Goal: Information Seeking & Learning: Learn about a topic

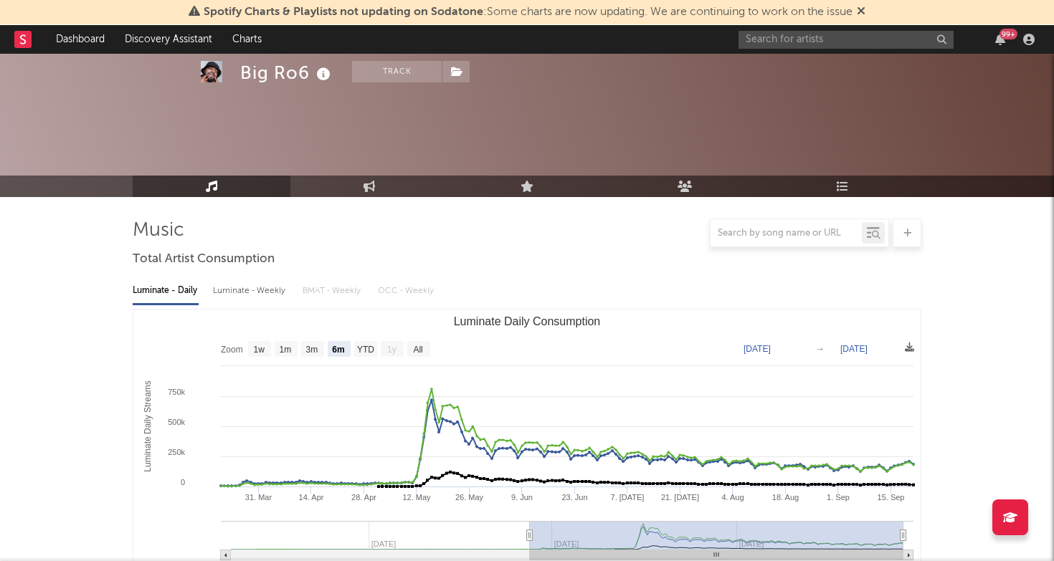
select select "6m"
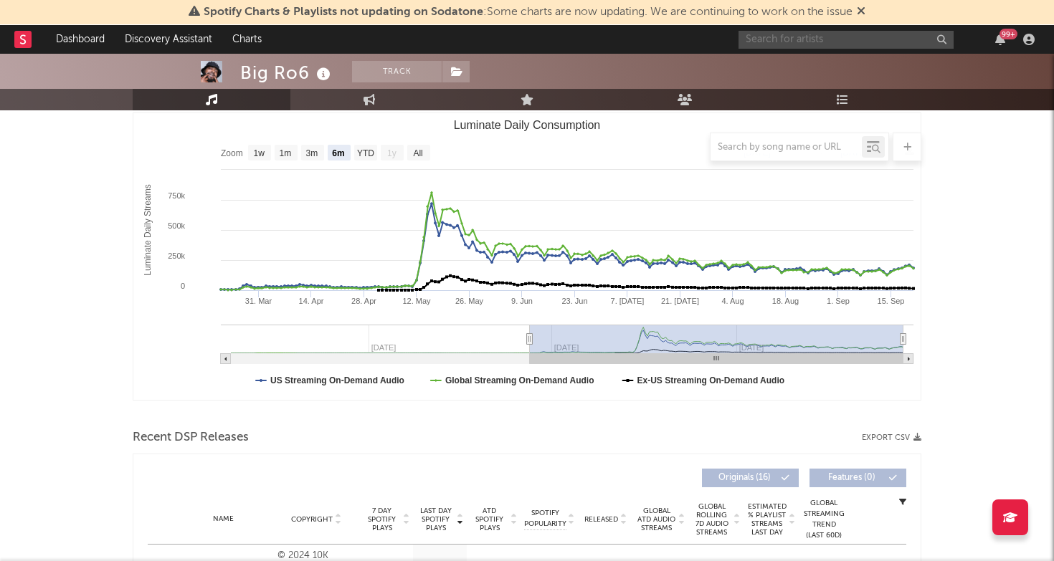
click at [807, 40] on input "text" at bounding box center [845, 40] width 215 height 18
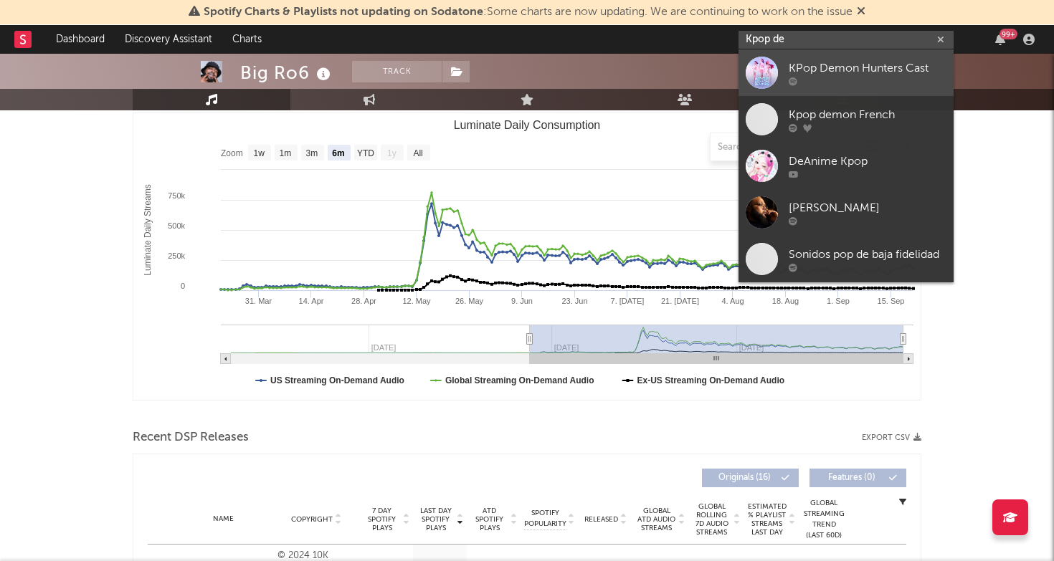
type input "Kpop de"
click at [895, 72] on div "KPop Demon Hunters Cast" at bounding box center [868, 68] width 158 height 17
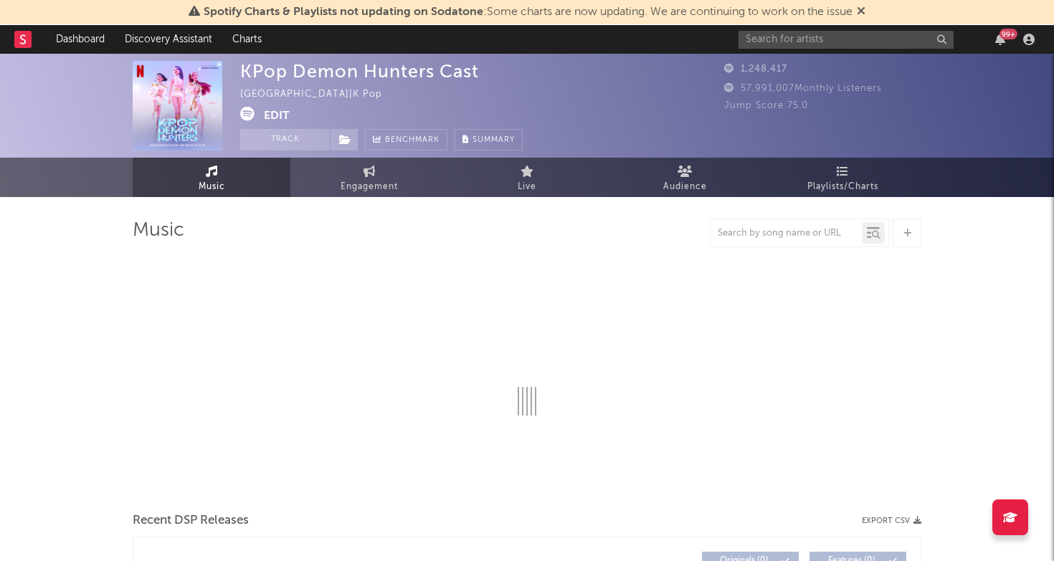
select select "1w"
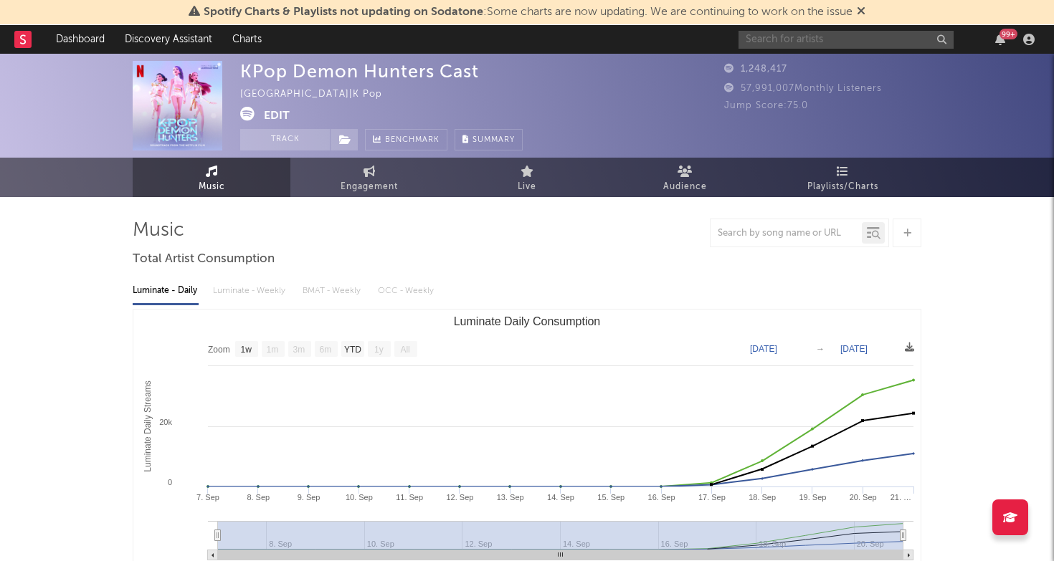
click at [834, 39] on input "text" at bounding box center [845, 40] width 215 height 18
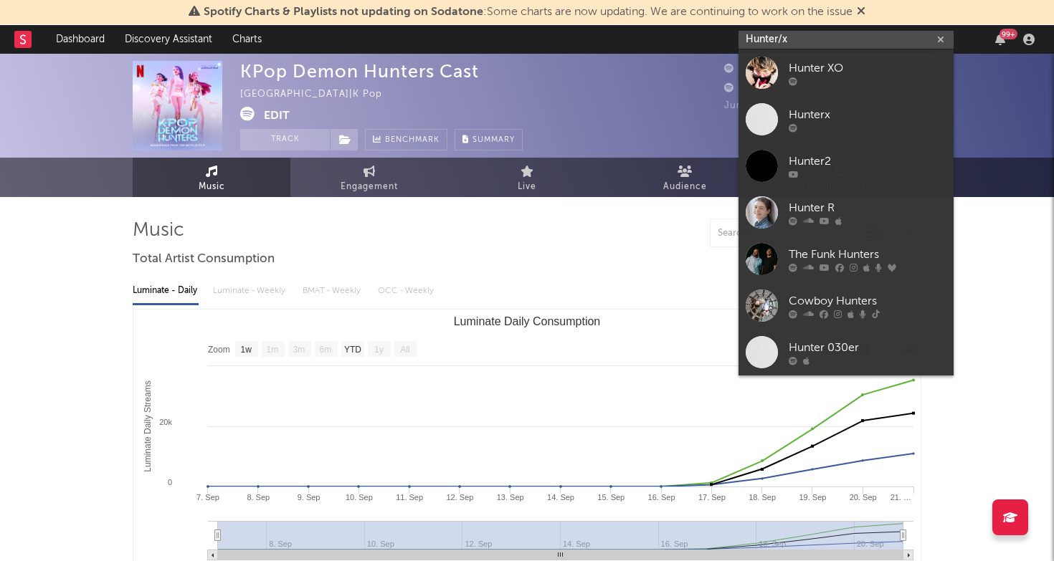
click at [774, 38] on input "Hunter/x" at bounding box center [845, 40] width 215 height 18
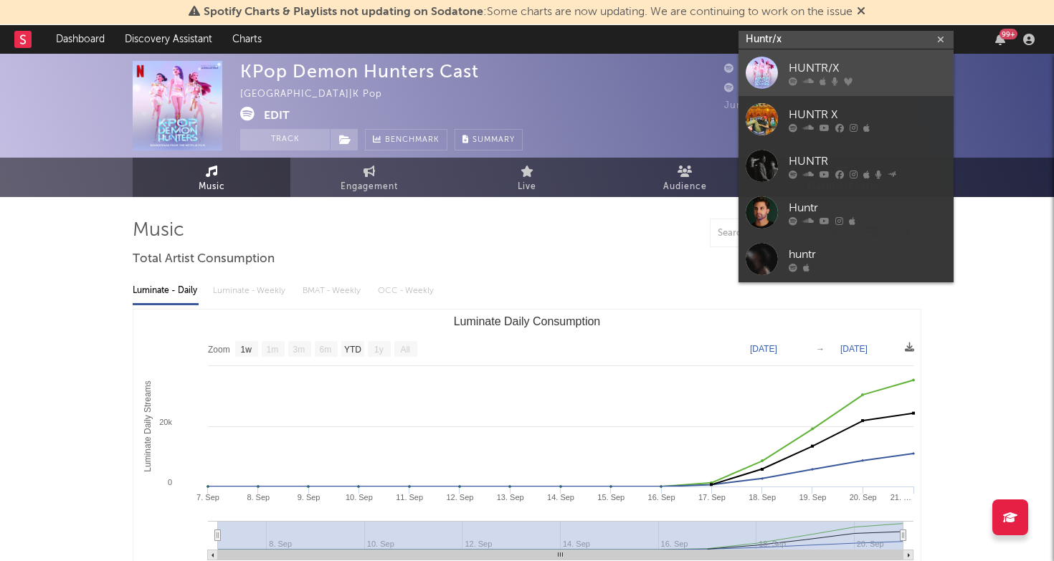
type input "Huntr/x"
click at [850, 71] on div "HUNTR/X" at bounding box center [868, 68] width 158 height 17
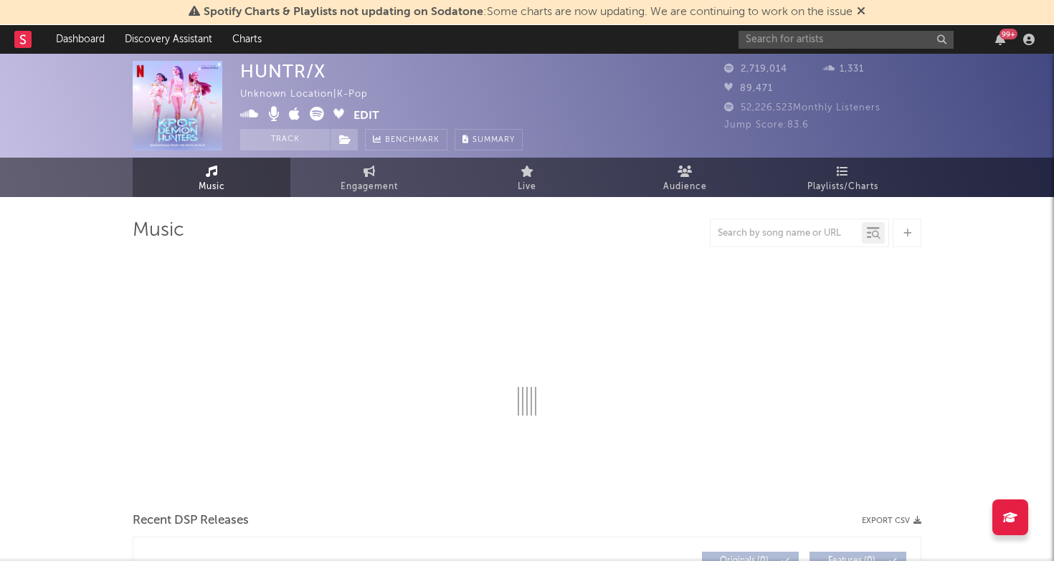
select select "1w"
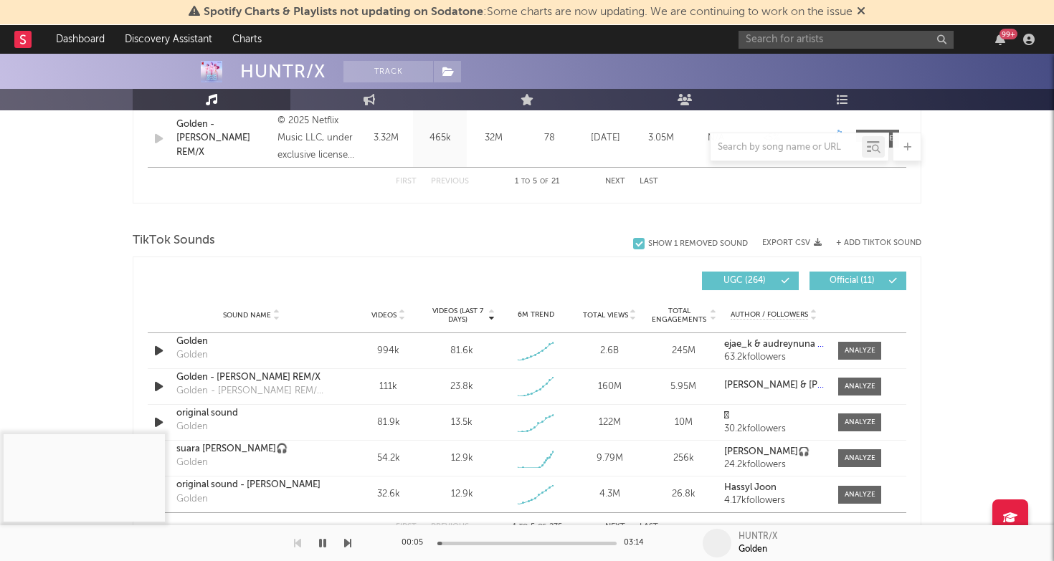
scroll to position [862, 0]
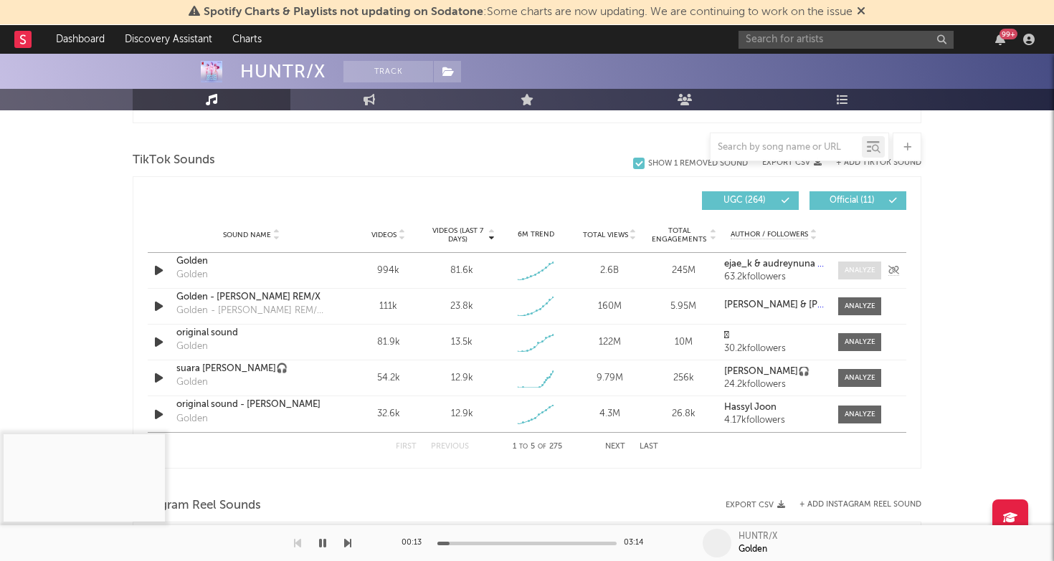
click at [853, 269] on div at bounding box center [860, 270] width 31 height 11
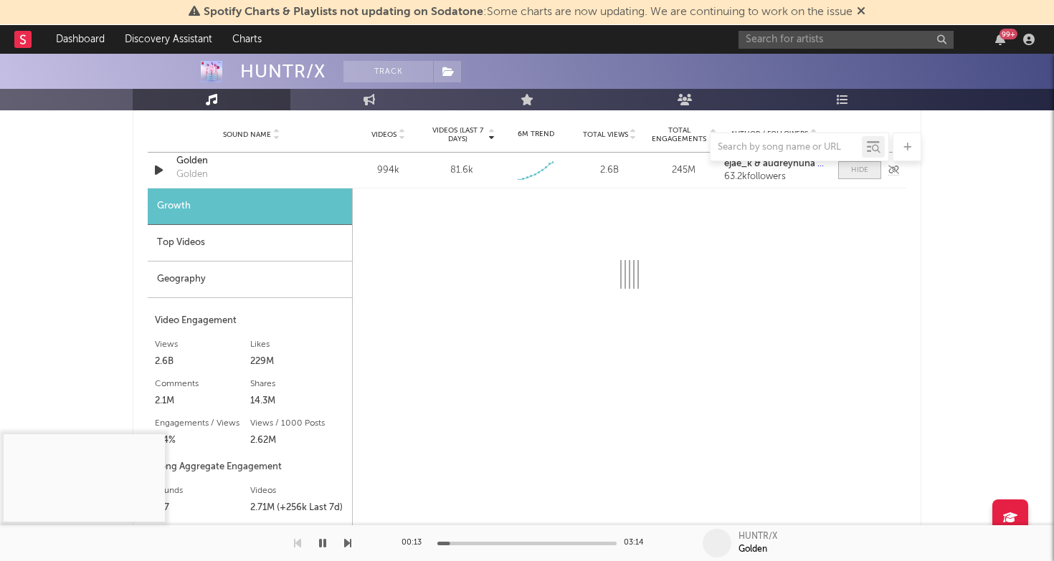
scroll to position [1050, 0]
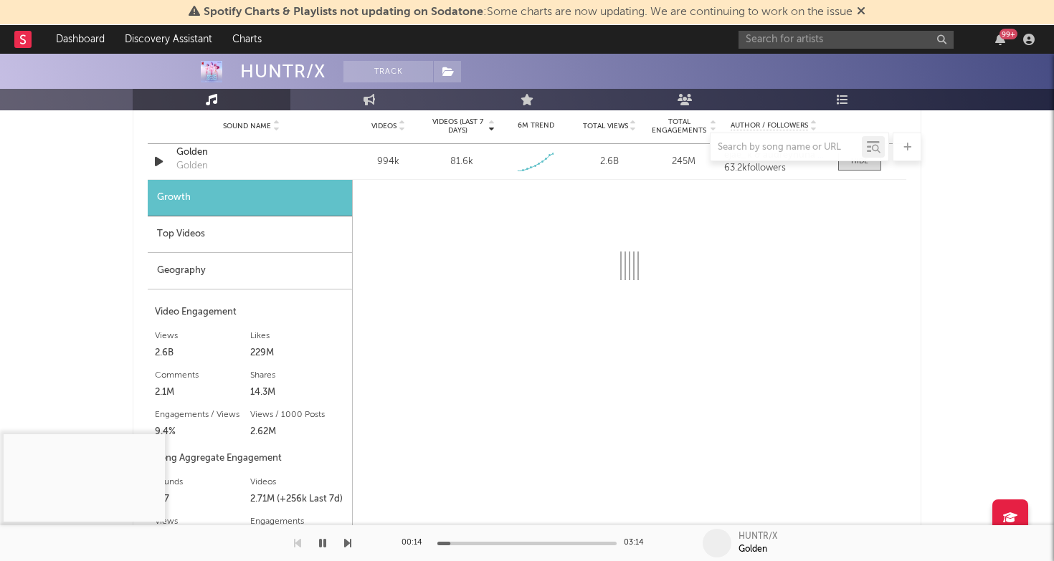
select select "1w"
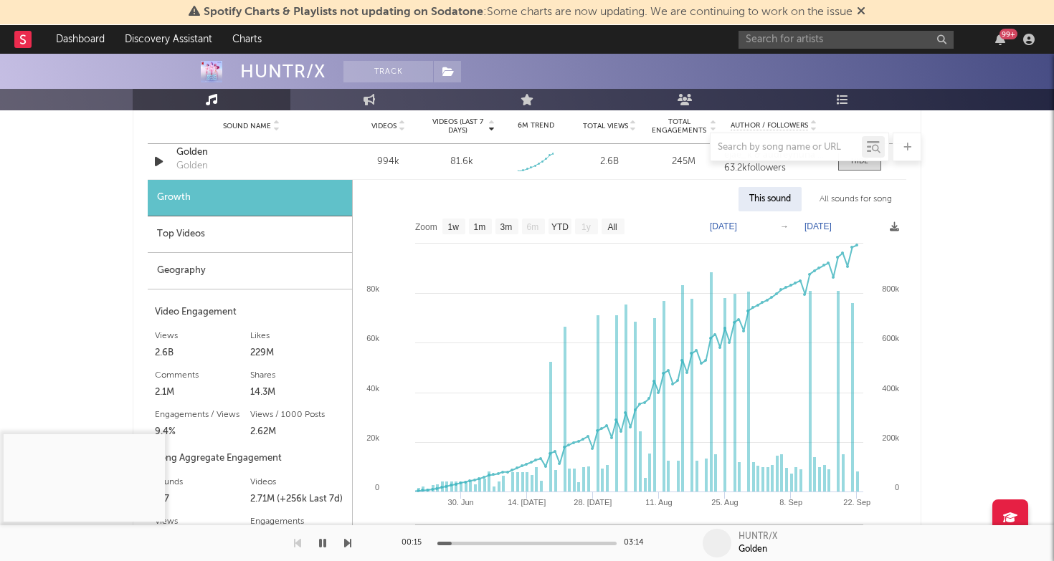
click at [287, 245] on div "Top Videos" at bounding box center [250, 235] width 204 height 37
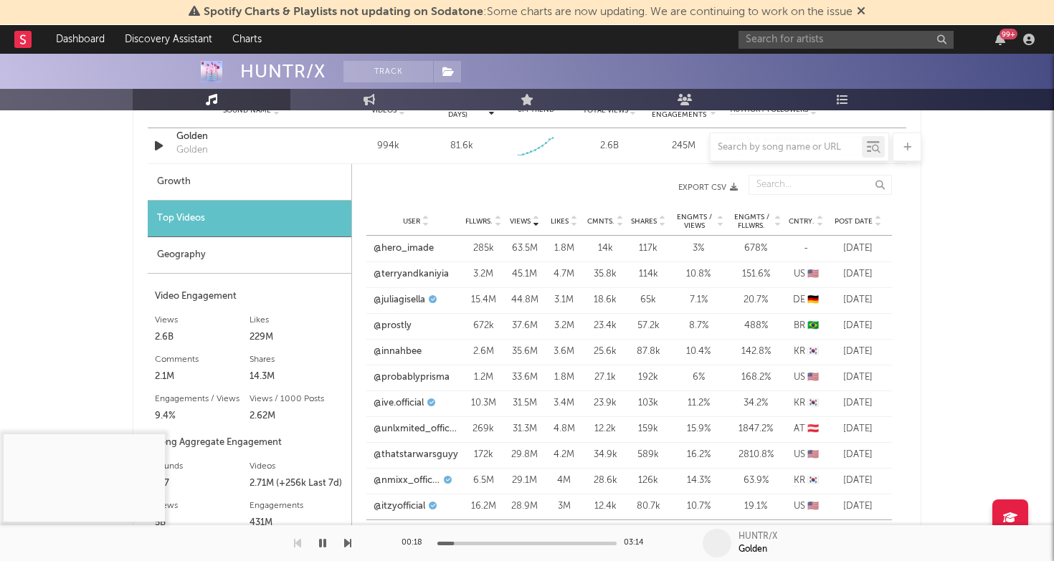
scroll to position [1066, 0]
click at [421, 272] on link "@terryandkaniyia" at bounding box center [411, 274] width 75 height 14
click at [764, 39] on input "text" at bounding box center [845, 40] width 215 height 18
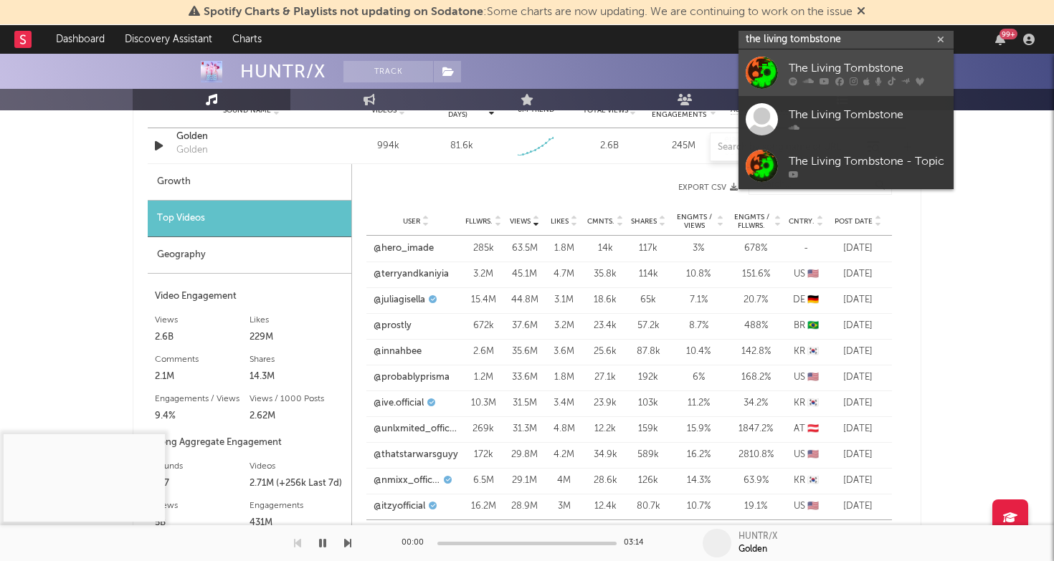
type input "the living tombstone"
click at [833, 60] on div "The Living Tombstone" at bounding box center [868, 68] width 158 height 17
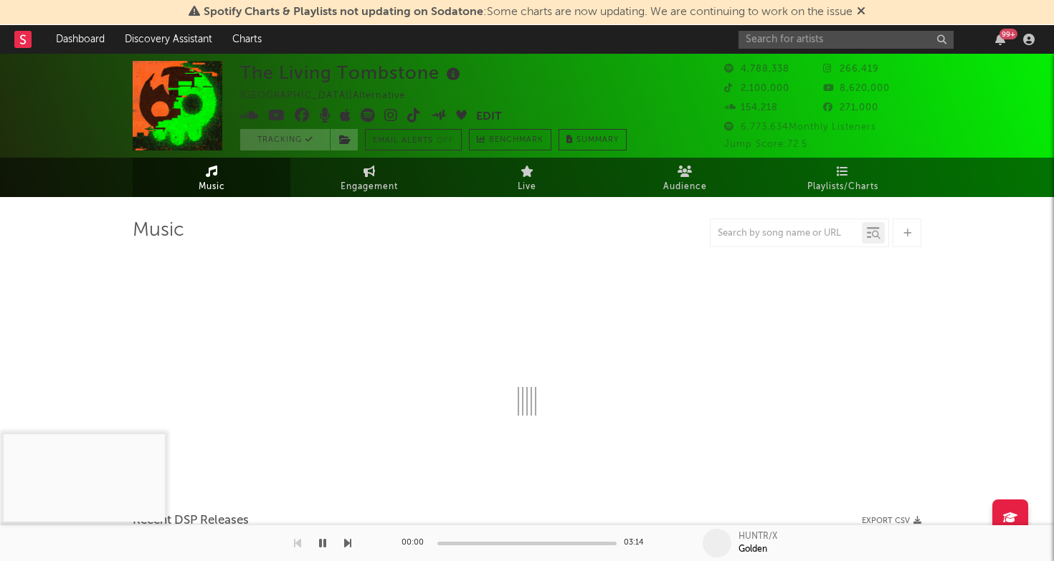
select select "6m"
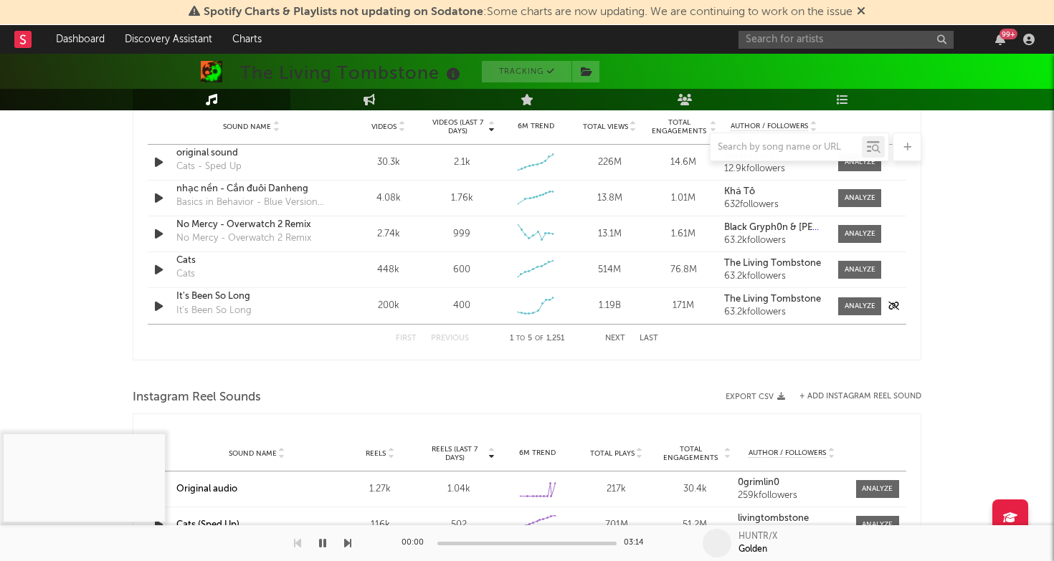
scroll to position [1047, 0]
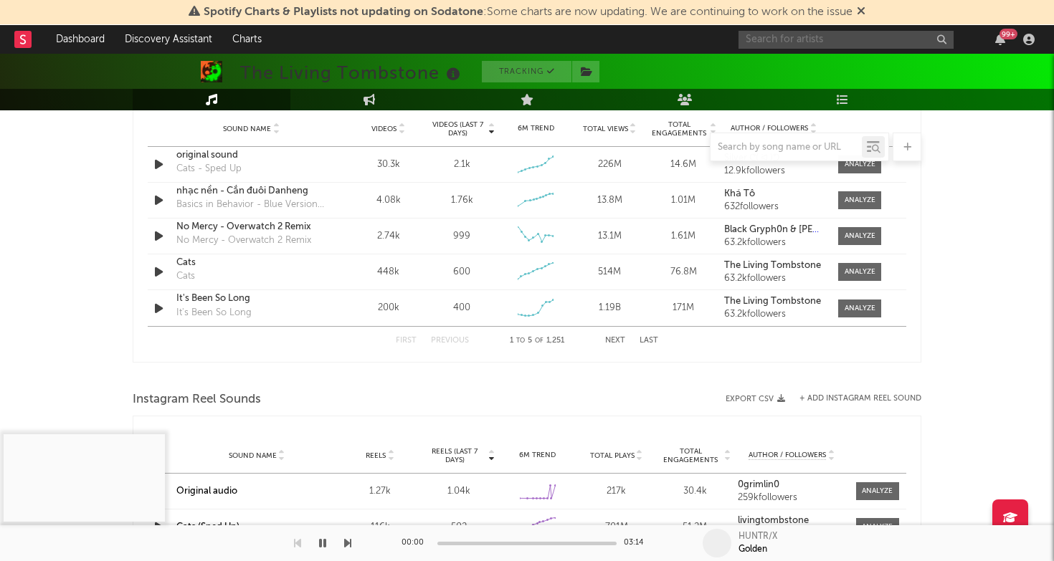
click at [789, 37] on input "text" at bounding box center [845, 40] width 215 height 18
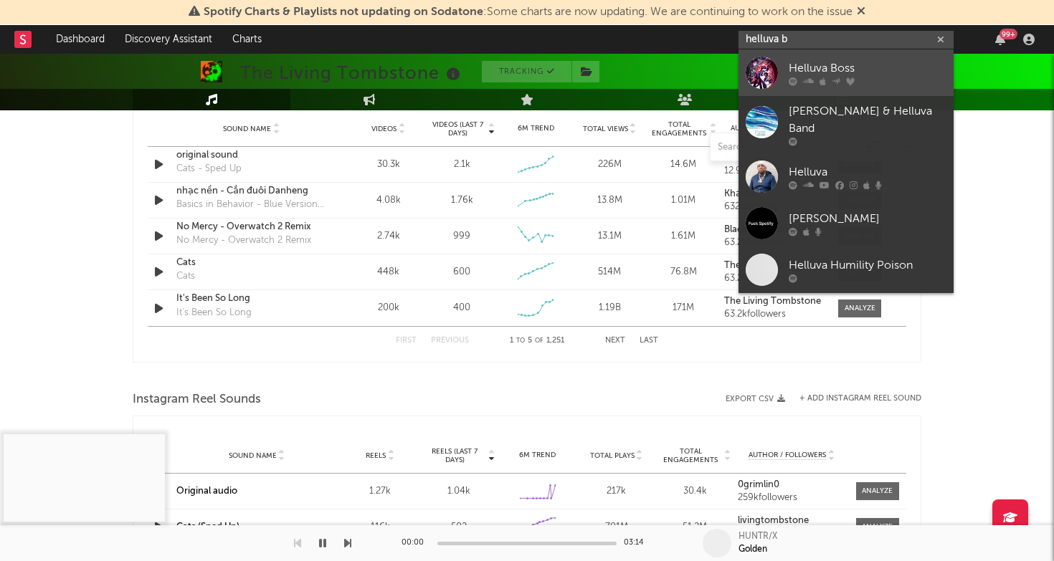
type input "helluva b"
click at [829, 61] on div "Helluva Boss" at bounding box center [868, 68] width 158 height 17
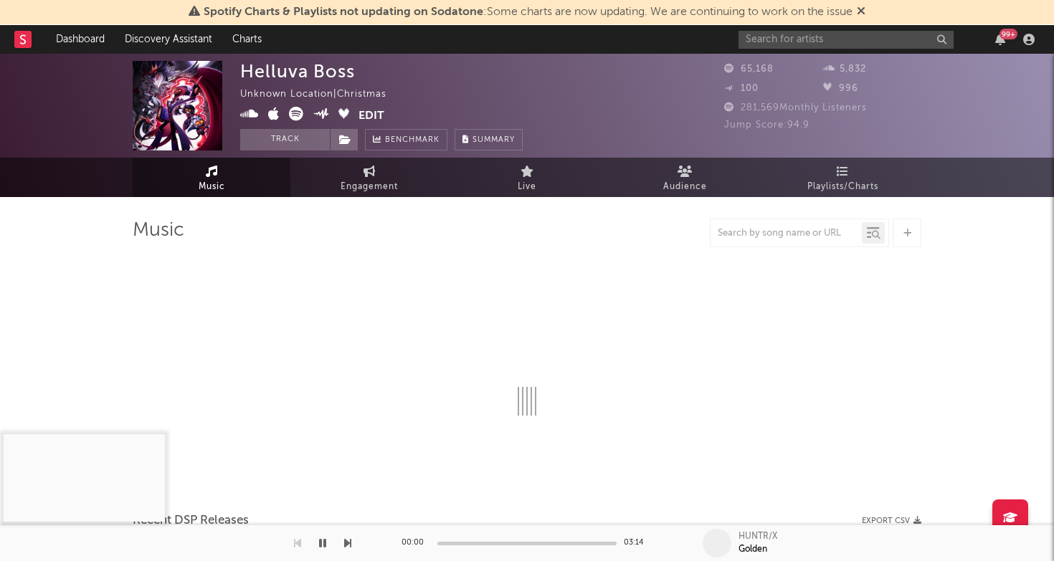
select select "6m"
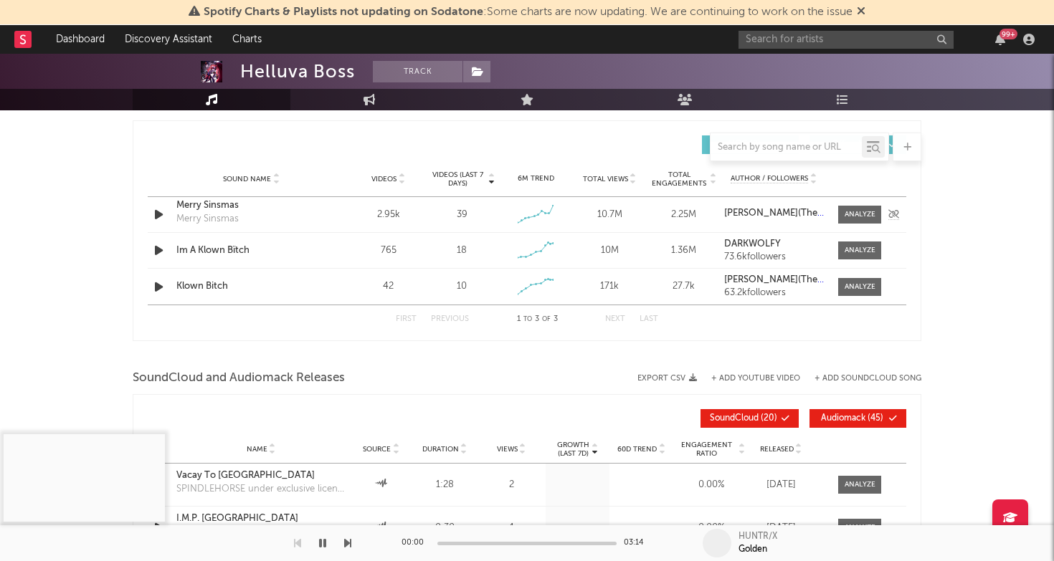
scroll to position [998, 0]
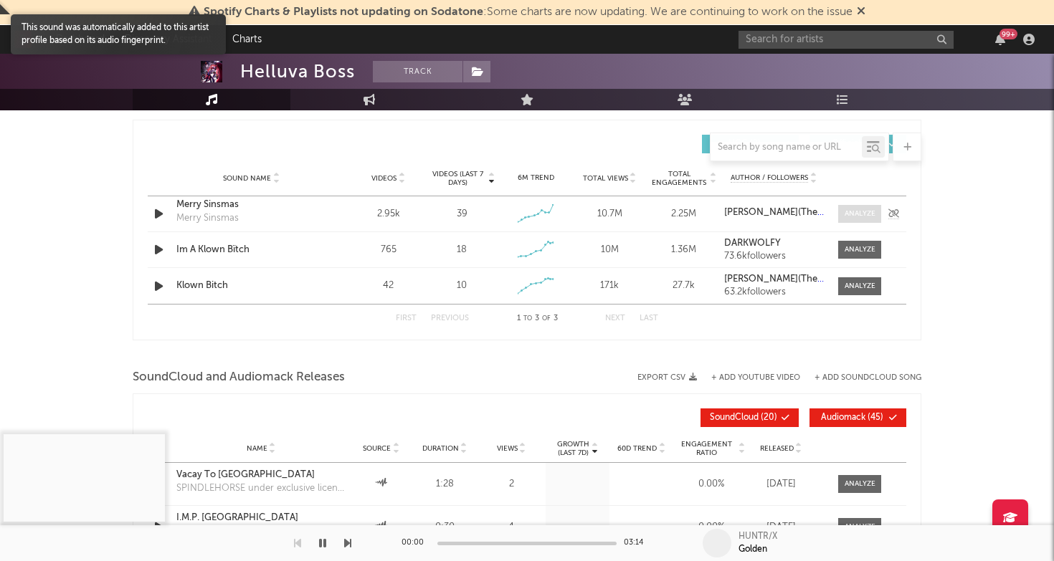
click at [862, 212] on div at bounding box center [860, 214] width 31 height 11
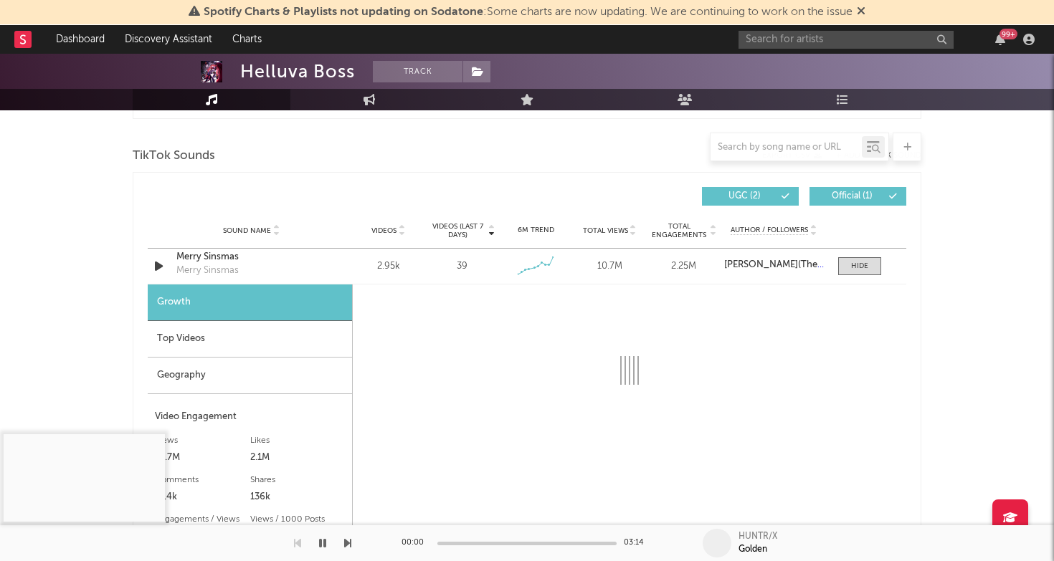
scroll to position [947, 0]
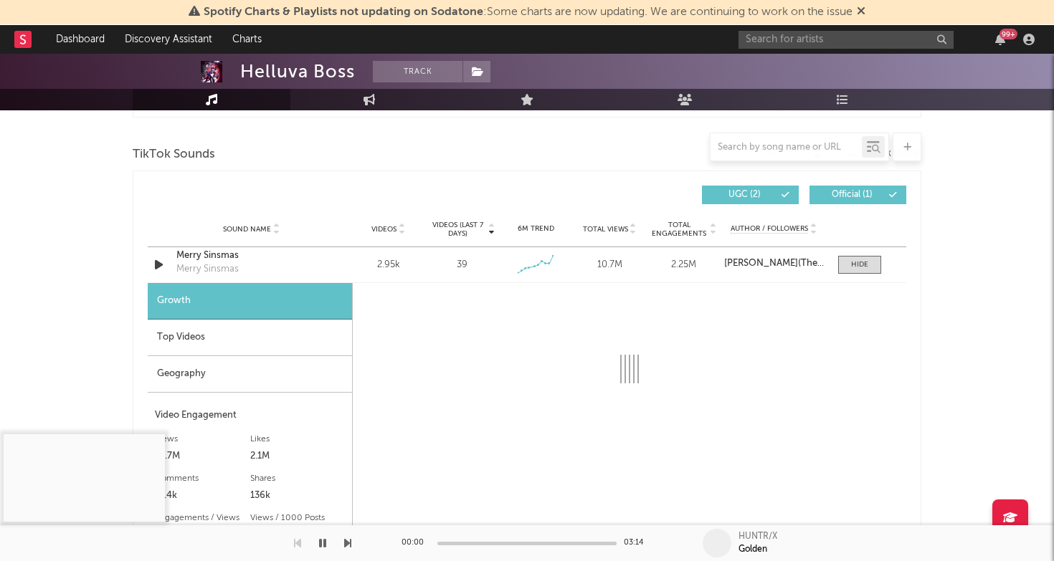
select select "6m"
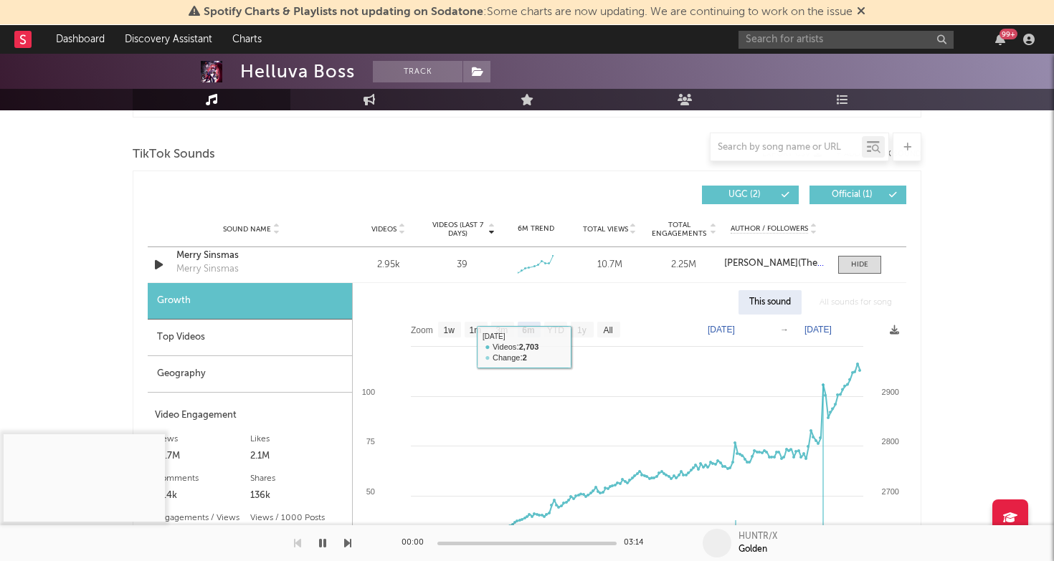
click at [207, 335] on div "Top Videos" at bounding box center [250, 338] width 204 height 37
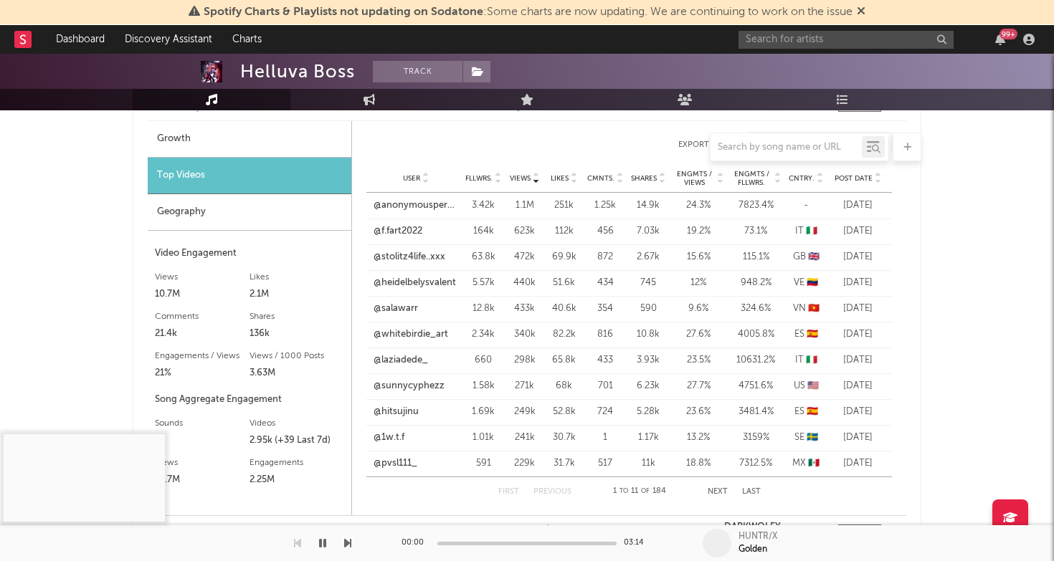
scroll to position [1108, 0]
click at [438, 206] on link "@anonymouspersonh_" at bounding box center [416, 206] width 85 height 14
